Goal: Task Accomplishment & Management: Manage account settings

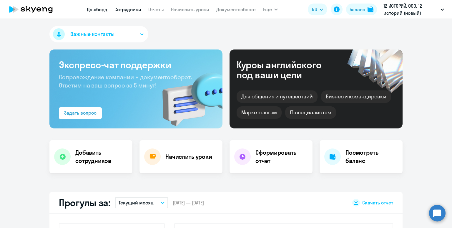
click at [125, 11] on link "Сотрудники" at bounding box center [128, 9] width 27 height 6
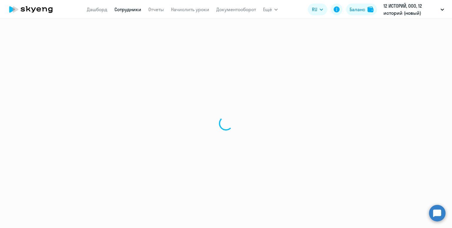
select select "30"
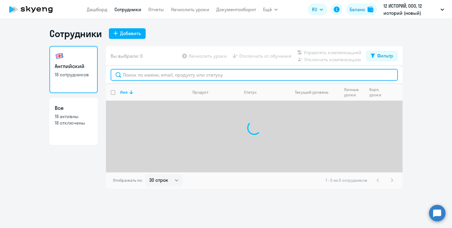
click at [139, 75] on input "text" at bounding box center [254, 75] width 287 height 12
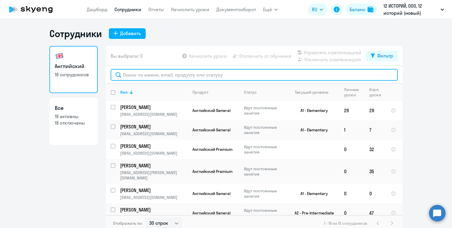
paste input "[EMAIL_ADDRESS][DOMAIN_NAME]"
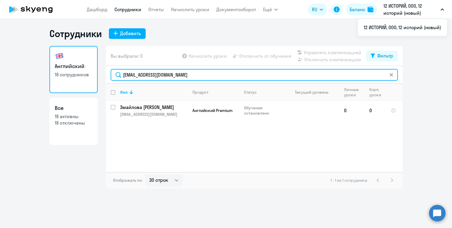
type input "[EMAIL_ADDRESS][DOMAIN_NAME]"
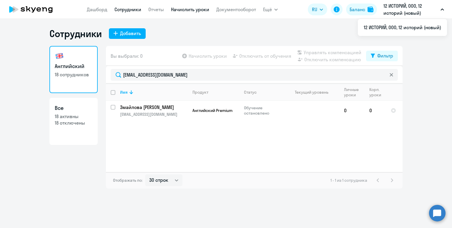
click at [181, 8] on link "Начислить уроки" at bounding box center [190, 9] width 38 height 6
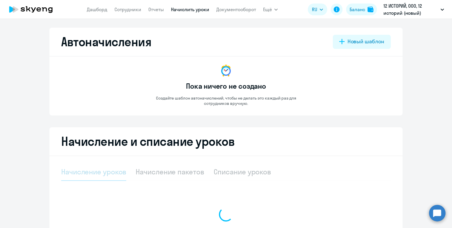
select select "10"
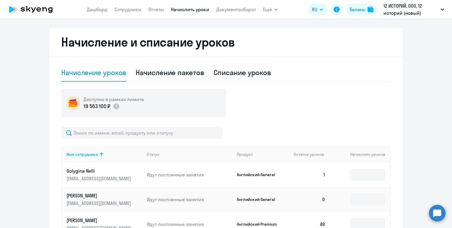
scroll to position [126, 0]
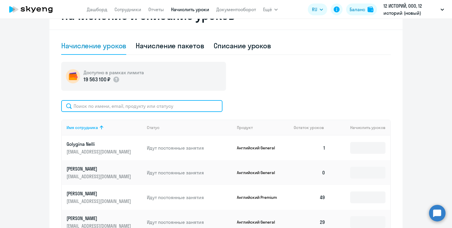
click at [117, 103] on input "text" at bounding box center [141, 106] width 161 height 12
paste input "https://helpcenter.skyeng.ru/article/1913"
type input "https://helpcenter.skyeng.ru/article/1913"
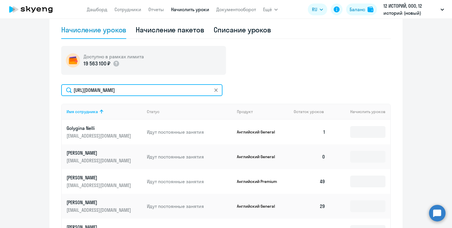
scroll to position [142, 0]
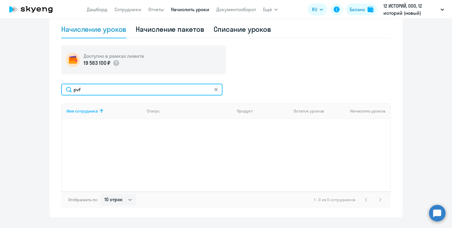
type input "p"
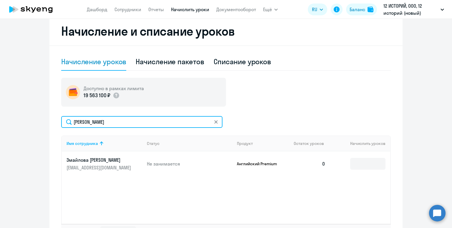
scroll to position [111, 0]
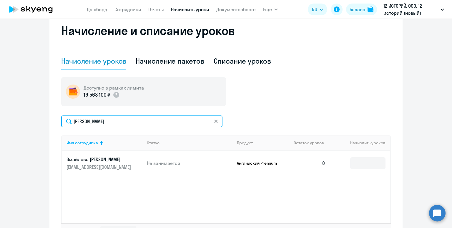
type input "змайло"
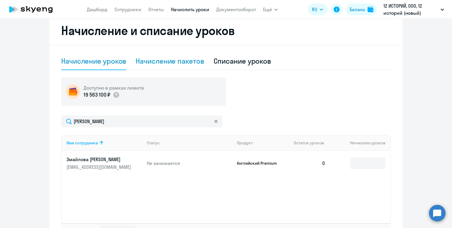
click at [148, 62] on div "Начисление пакетов" at bounding box center [170, 60] width 68 height 9
select select "10"
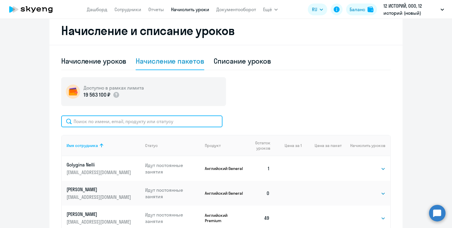
click at [127, 124] on input "text" at bounding box center [141, 121] width 161 height 12
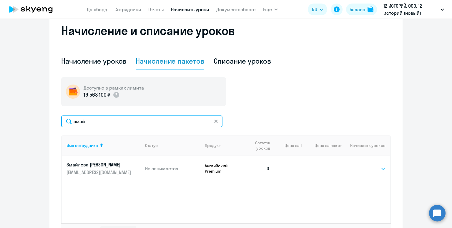
type input "змай"
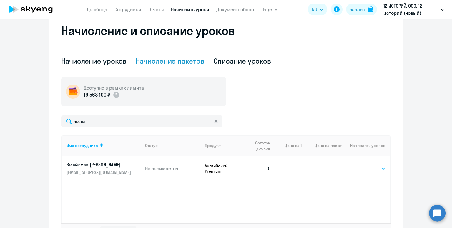
click at [367, 169] on select "Выбрать 4 8 16 32 64" at bounding box center [374, 168] width 24 height 7
select select "8"
click at [362, 165] on select "Выбрать 4 8 16 32 64" at bounding box center [374, 168] width 24 height 7
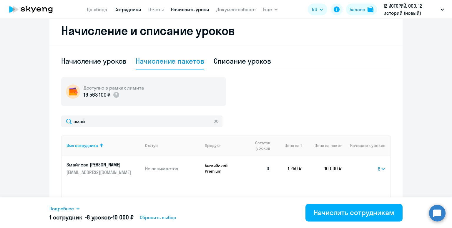
click at [127, 11] on link "Сотрудники" at bounding box center [128, 9] width 27 height 6
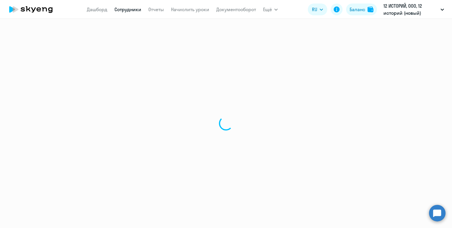
select select "30"
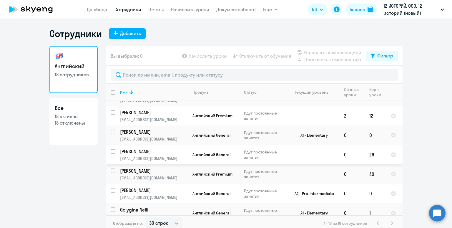
scroll to position [4, 0]
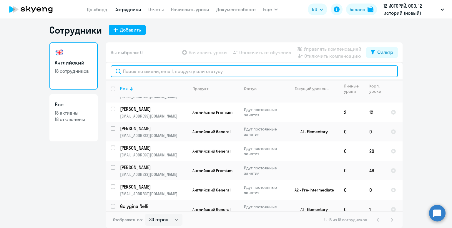
click at [187, 71] on input "text" at bounding box center [254, 71] width 287 height 12
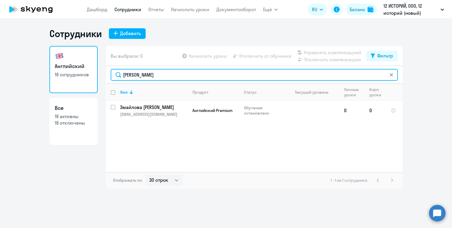
scroll to position [0, 0]
type input "змайло"
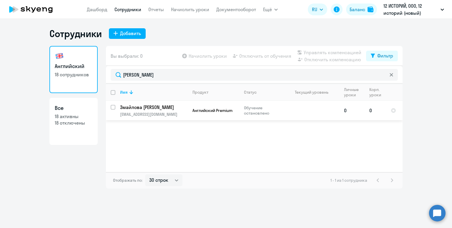
click at [175, 110] on p "Змайлова [PERSON_NAME]" at bounding box center [153, 107] width 67 height 6
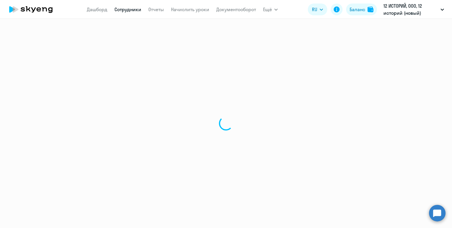
select select "english"
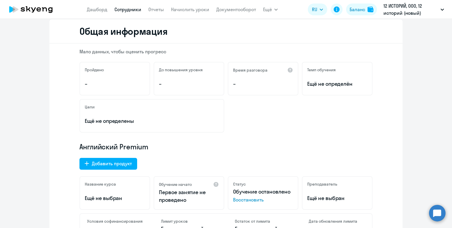
scroll to position [68, 0]
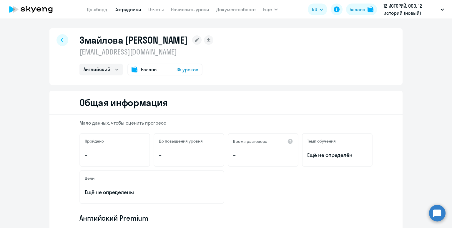
select select "english"
click at [107, 71] on select "Английский" at bounding box center [100, 70] width 43 height 12
click at [79, 64] on select "Английский" at bounding box center [100, 70] width 43 height 12
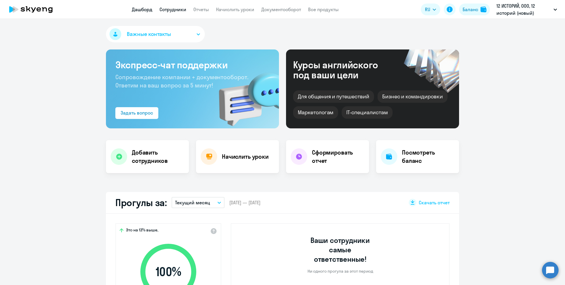
click at [172, 10] on link "Сотрудники" at bounding box center [173, 9] width 27 height 6
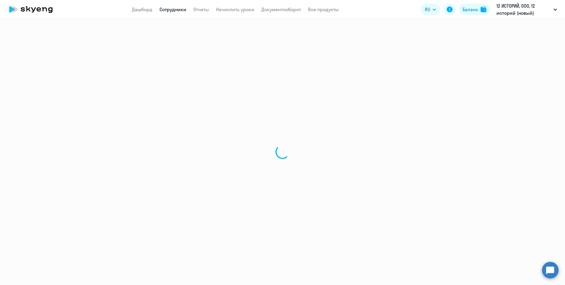
select select "30"
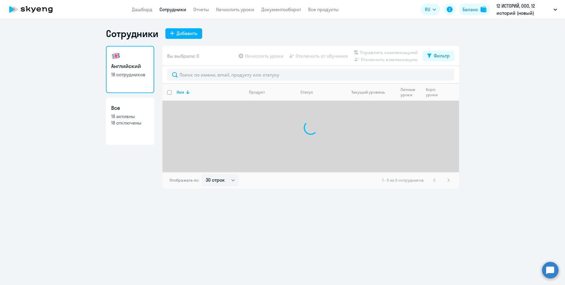
click at [120, 128] on link "Все 18 активны 18 отключены" at bounding box center [130, 121] width 48 height 47
select select "30"
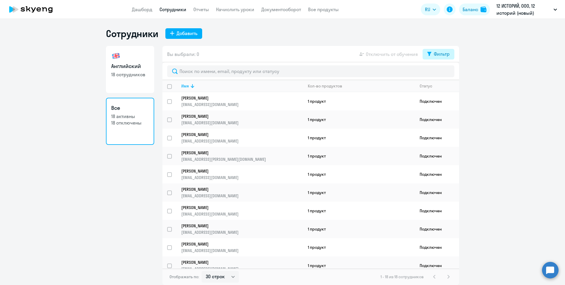
click at [438, 54] on div "Фильтр" at bounding box center [442, 53] width 16 height 7
click at [446, 73] on span at bounding box center [445, 73] width 10 height 6
click at [440, 73] on input "checkbox" at bounding box center [440, 73] width 0 height 0
checkbox input "true"
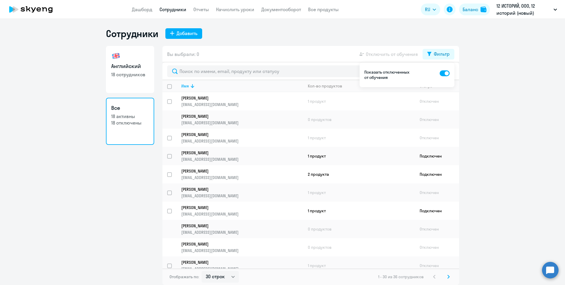
click at [466, 81] on ng-component "Сотрудники Добавить Английский 18 сотрудников Все 18 активны 18 отключены Вы вы…" at bounding box center [282, 156] width 565 height 257
